Goal: Communication & Community: Ask a question

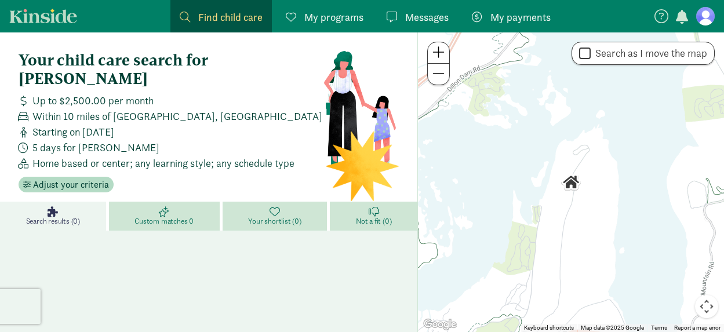
click at [413, 20] on span "Messages" at bounding box center [426, 17] width 43 height 16
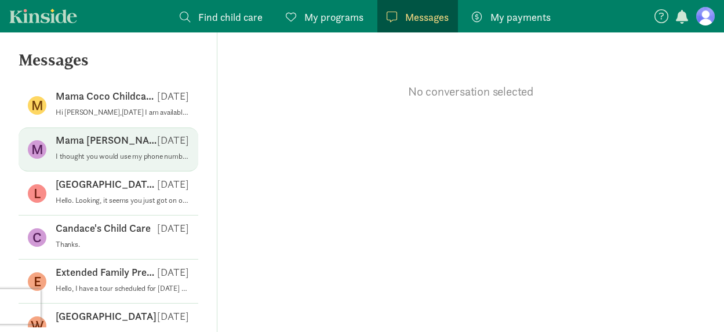
click at [163, 147] on p "[DATE]" at bounding box center [173, 140] width 32 height 14
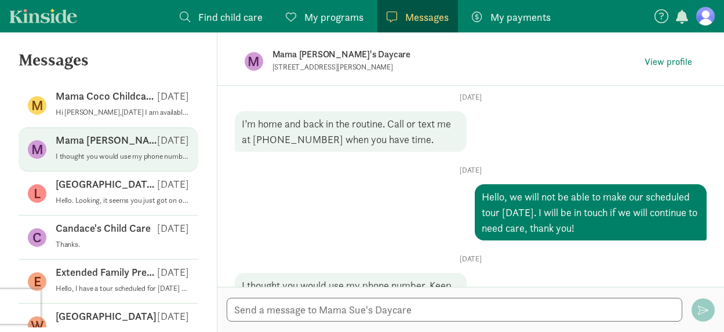
scroll to position [232, 0]
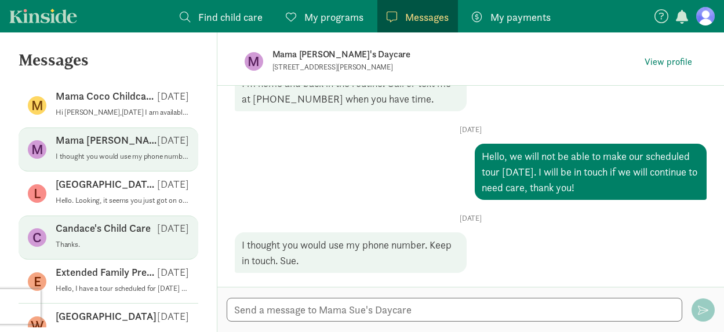
click at [132, 238] on div "Candace's Child Care [DATE]" at bounding box center [122, 230] width 133 height 19
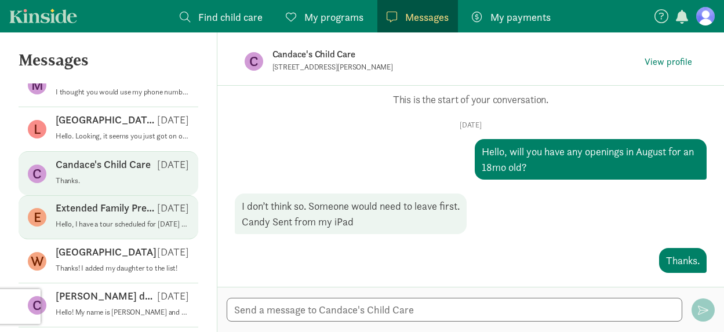
scroll to position [0, 0]
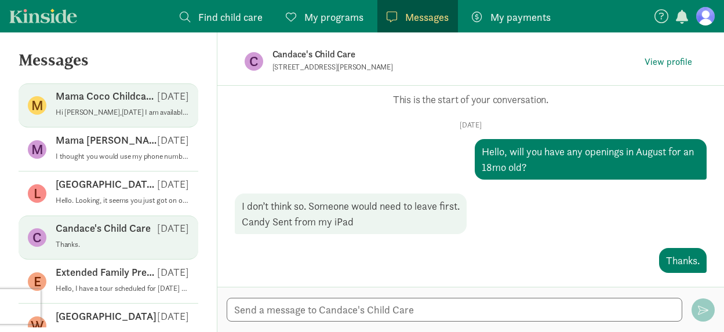
click at [127, 109] on p "Hi [PERSON_NAME],[DATE] I am available after 5:[DOMAIN_NAME] that works for you?" at bounding box center [122, 112] width 133 height 9
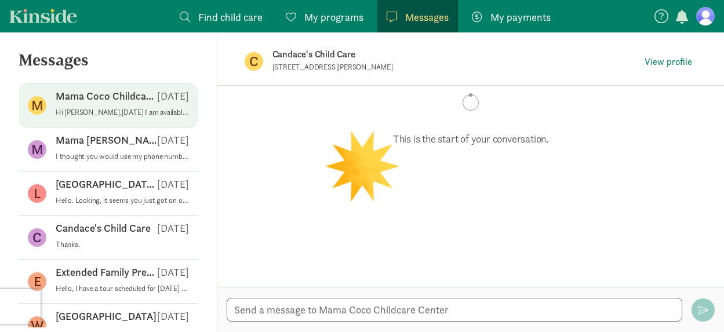
scroll to position [433, 0]
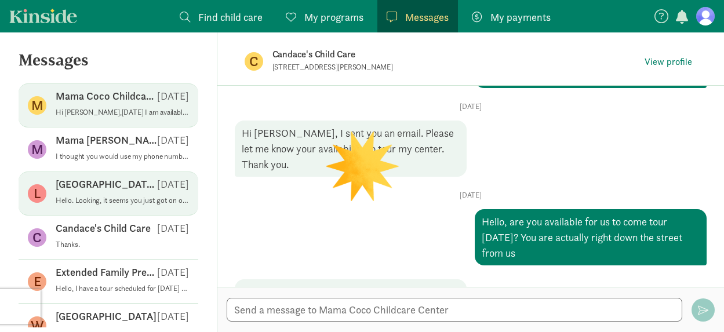
click at [125, 205] on p "Hello. Looking, it seems you just got on our waitlist in early April, so you ar…" at bounding box center [122, 200] width 133 height 9
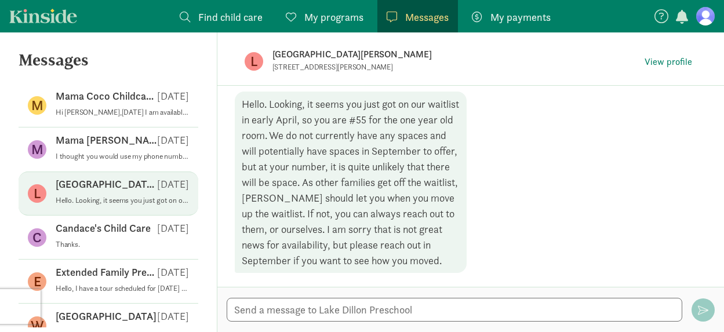
scroll to position [120, 0]
click at [326, 305] on textarea at bounding box center [454, 310] width 455 height 24
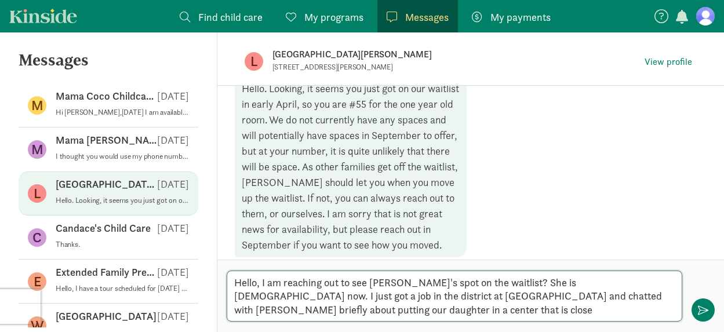
scroll to position [0, 0]
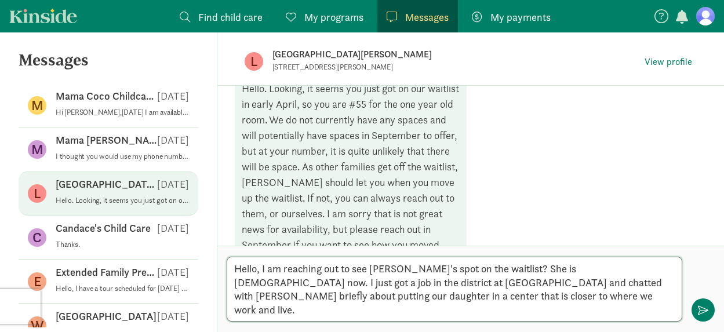
click at [442, 297] on textarea "Hello, I am reaching out to see [PERSON_NAME]'s spot on the waitlist? She is [D…" at bounding box center [454, 289] width 455 height 65
drag, startPoint x: 249, startPoint y: 297, endPoint x: 618, endPoint y: 278, distance: 370.2
click at [618, 278] on textarea "Hello, I am reaching out to see [PERSON_NAME]'s spot on the waitlist? She is [D…" at bounding box center [454, 289] width 455 height 65
click at [396, 314] on textarea "Hello, I am reaching out to see [PERSON_NAME]'s spot on the waitlist? She is [D…" at bounding box center [454, 289] width 455 height 65
click at [397, 294] on textarea "Hello, I am reaching out to see [PERSON_NAME]'s spot on the waitlist? She is [D…" at bounding box center [454, 289] width 455 height 65
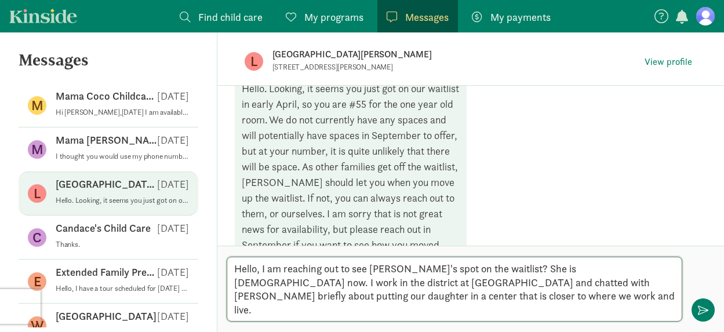
click at [383, 311] on textarea "Hello, I am reaching out to see [PERSON_NAME]'s spot on the waitlist? She is [D…" at bounding box center [454, 289] width 455 height 65
type textarea "Hello, I am reaching out to see [PERSON_NAME]'s spot on the waitlist? She is [D…"
click at [702, 306] on span "button" at bounding box center [703, 310] width 10 height 10
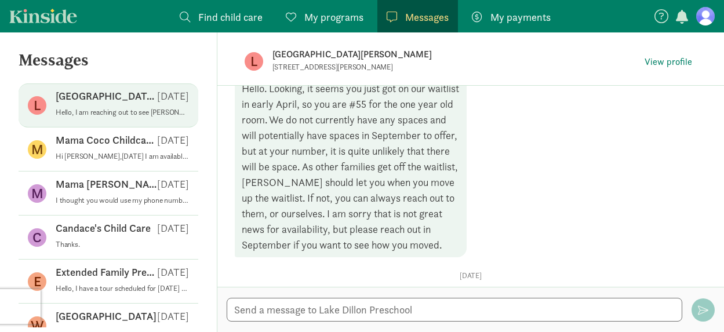
scroll to position [256, 0]
